Goal: Communication & Community: Answer question/provide support

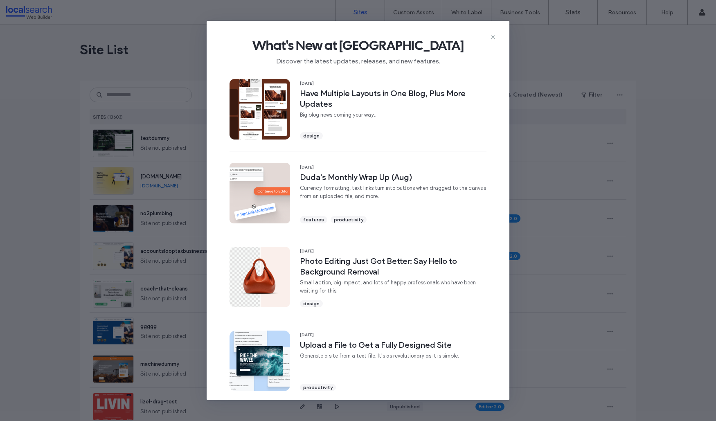
click at [490, 41] on span "What's New at Duda" at bounding box center [358, 45] width 277 height 16
drag, startPoint x: 491, startPoint y: 36, endPoint x: 186, endPoint y: 88, distance: 308.9
click at [491, 37] on icon at bounding box center [493, 37] width 7 height 7
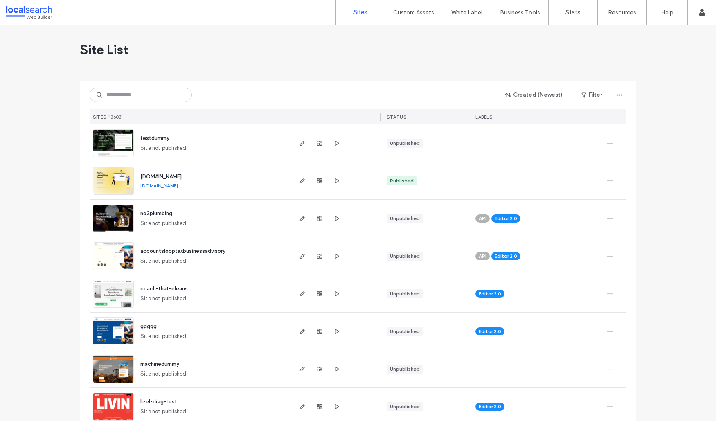
click at [116, 104] on div "Created (Newest) Filter SITES (13603) STATUS LABELS" at bounding box center [358, 103] width 537 height 44
click at [120, 98] on input at bounding box center [141, 95] width 102 height 15
paste input "********"
type input "********"
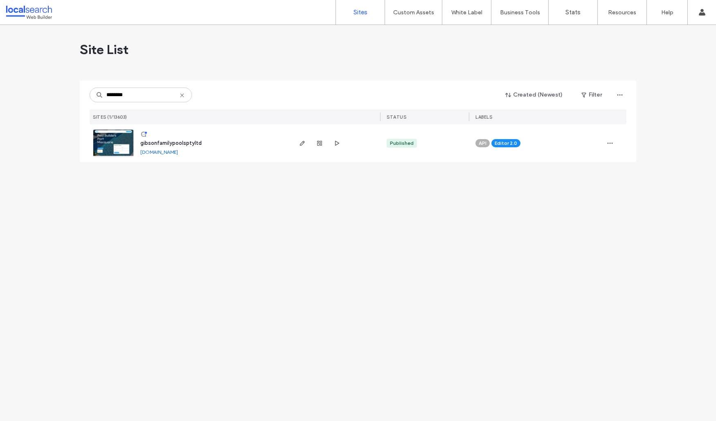
click at [116, 138] on img at bounding box center [113, 158] width 40 height 56
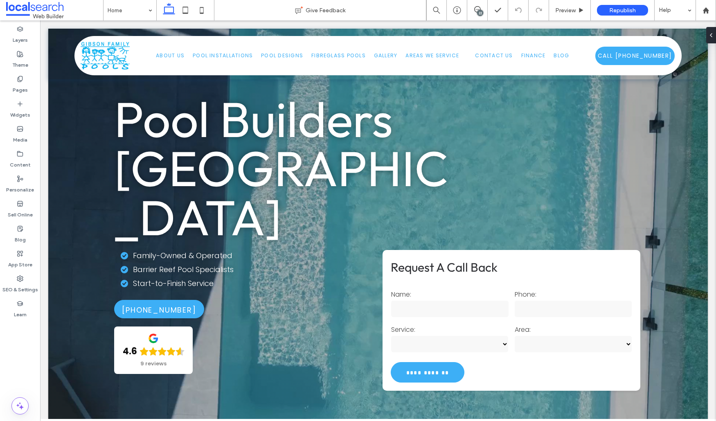
click at [479, 11] on div "22" at bounding box center [480, 13] width 6 height 6
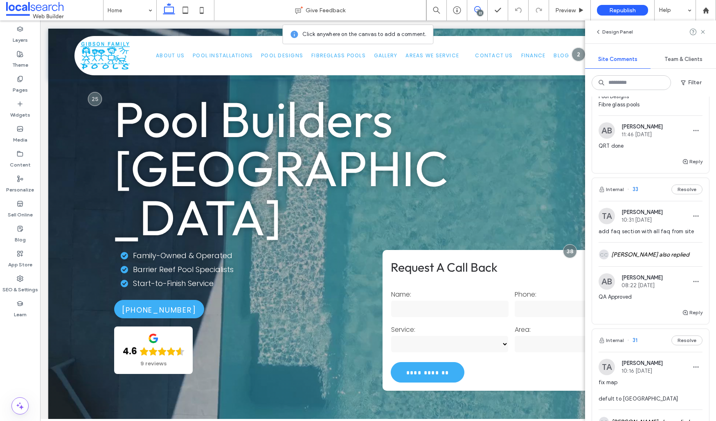
scroll to position [773, 0]
click at [638, 247] on div "CC [PERSON_NAME] also replied" at bounding box center [651, 254] width 104 height 24
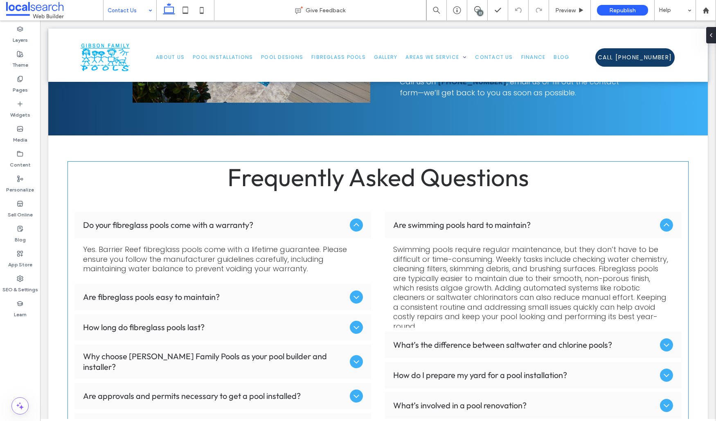
scroll to position [672, 0]
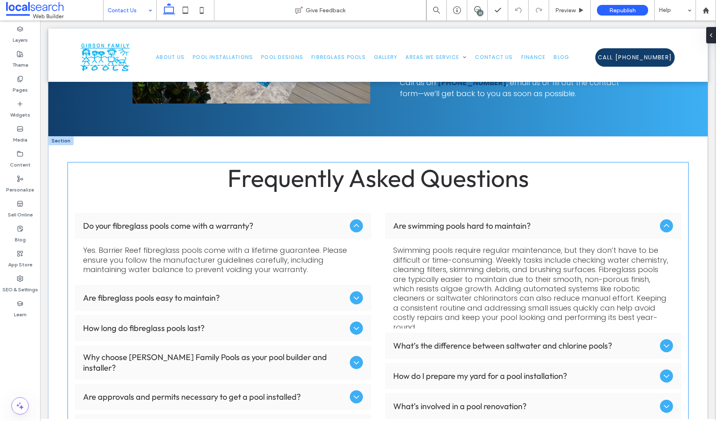
click at [356, 224] on icon at bounding box center [357, 226] width 10 height 10
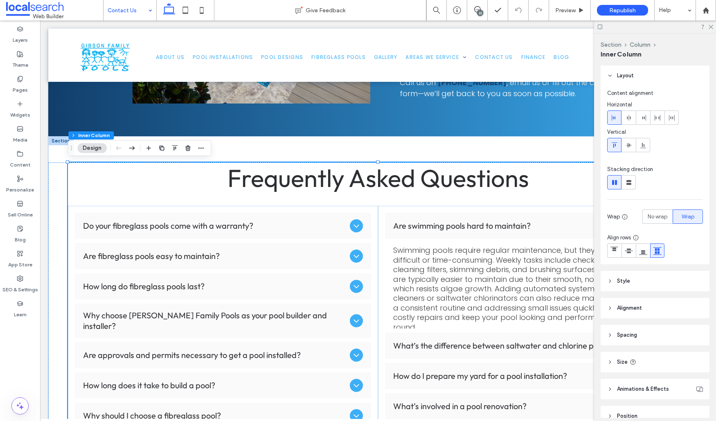
click at [708, 29] on div at bounding box center [655, 26] width 122 height 13
click at [710, 27] on icon at bounding box center [710, 26] width 5 height 5
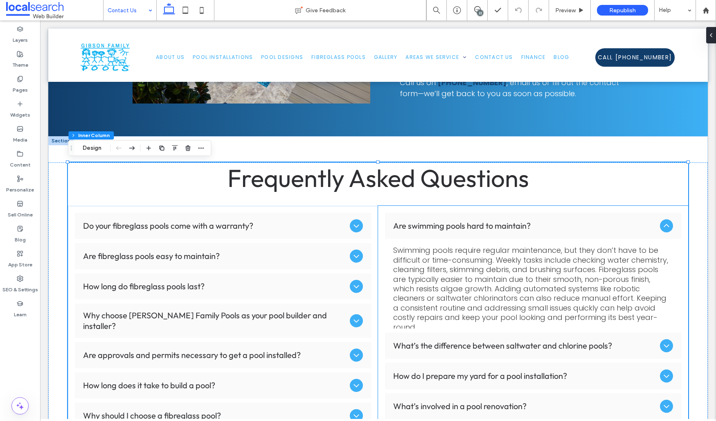
click at [666, 225] on icon at bounding box center [667, 226] width 10 height 10
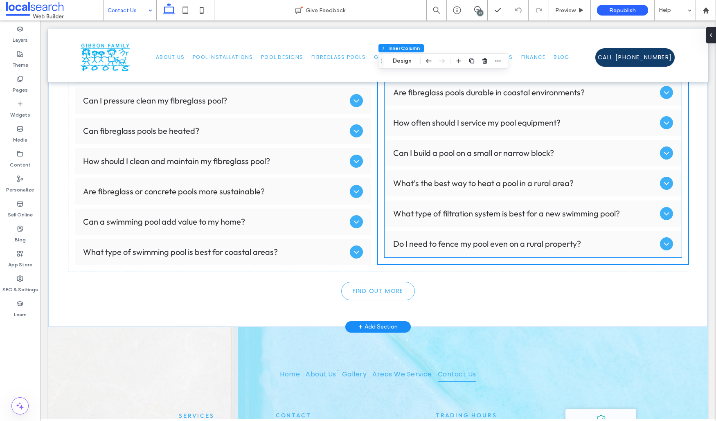
scroll to position [1481, 0]
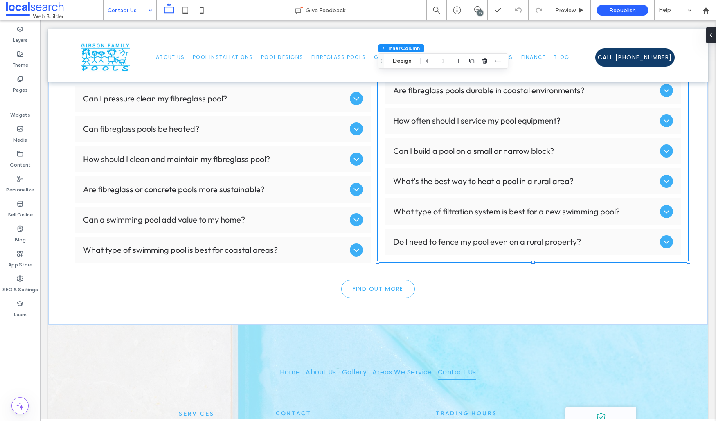
drag, startPoint x: 482, startPoint y: 11, endPoint x: 487, endPoint y: 16, distance: 6.9
click at [482, 11] on div "22" at bounding box center [480, 13] width 6 height 6
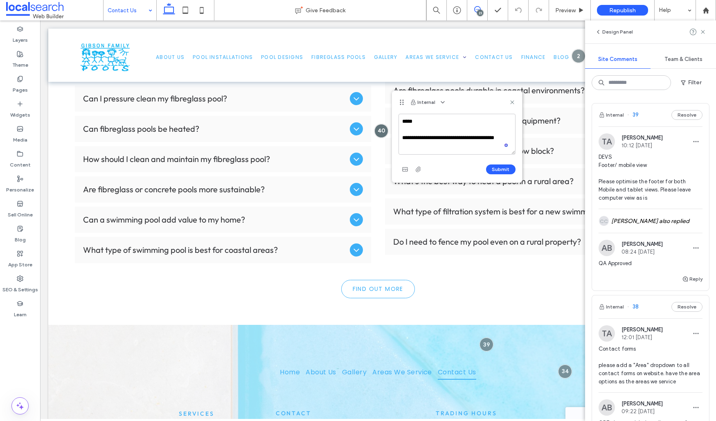
click at [425, 121] on textarea "**********" at bounding box center [457, 134] width 117 height 41
type textarea "**********"
click at [490, 167] on button "Submit" at bounding box center [500, 170] width 29 height 10
